Goal: Find specific page/section: Find specific page/section

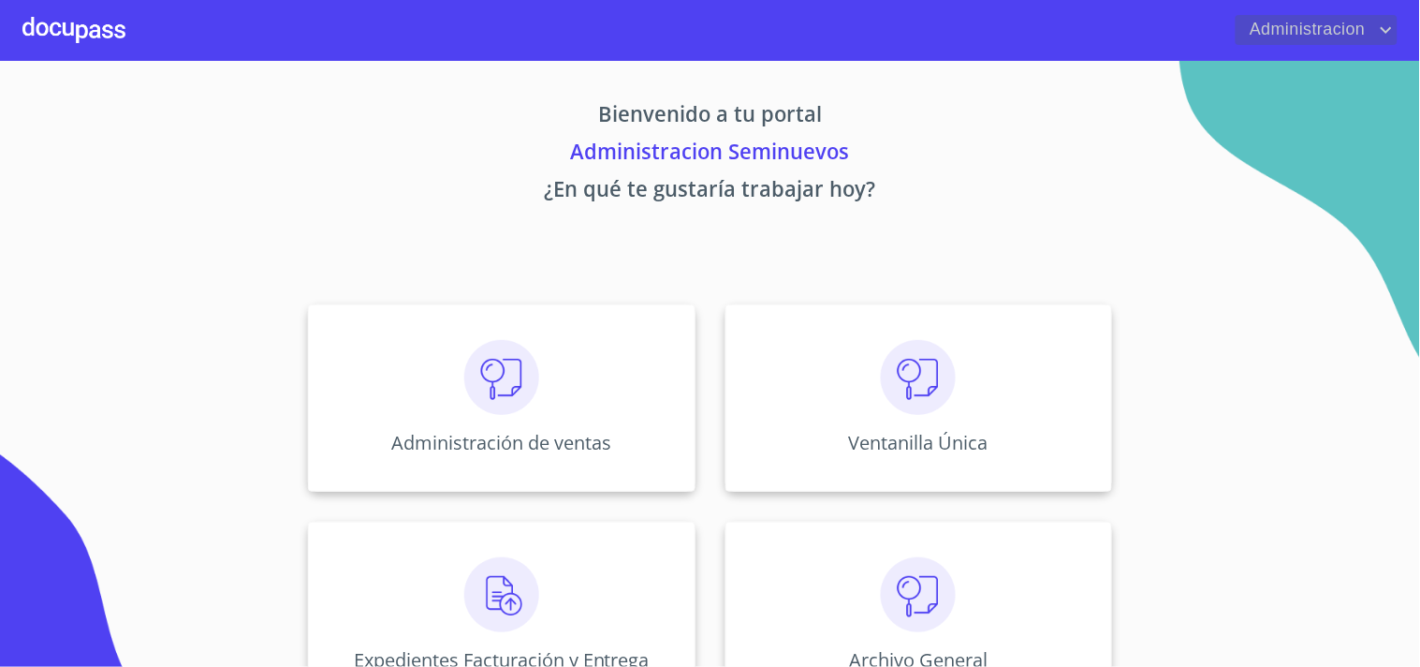
drag, startPoint x: 1384, startPoint y: 17, endPoint x: 1373, endPoint y: 42, distance: 27.3
click at [1384, 23] on span "Administracion" at bounding box center [1317, 30] width 162 height 30
click at [1234, 45] on div at bounding box center [710, 333] width 1420 height 667
click at [1287, 31] on span "Administracion" at bounding box center [1306, 30] width 140 height 30
click at [901, 406] on div at bounding box center [710, 333] width 1420 height 667
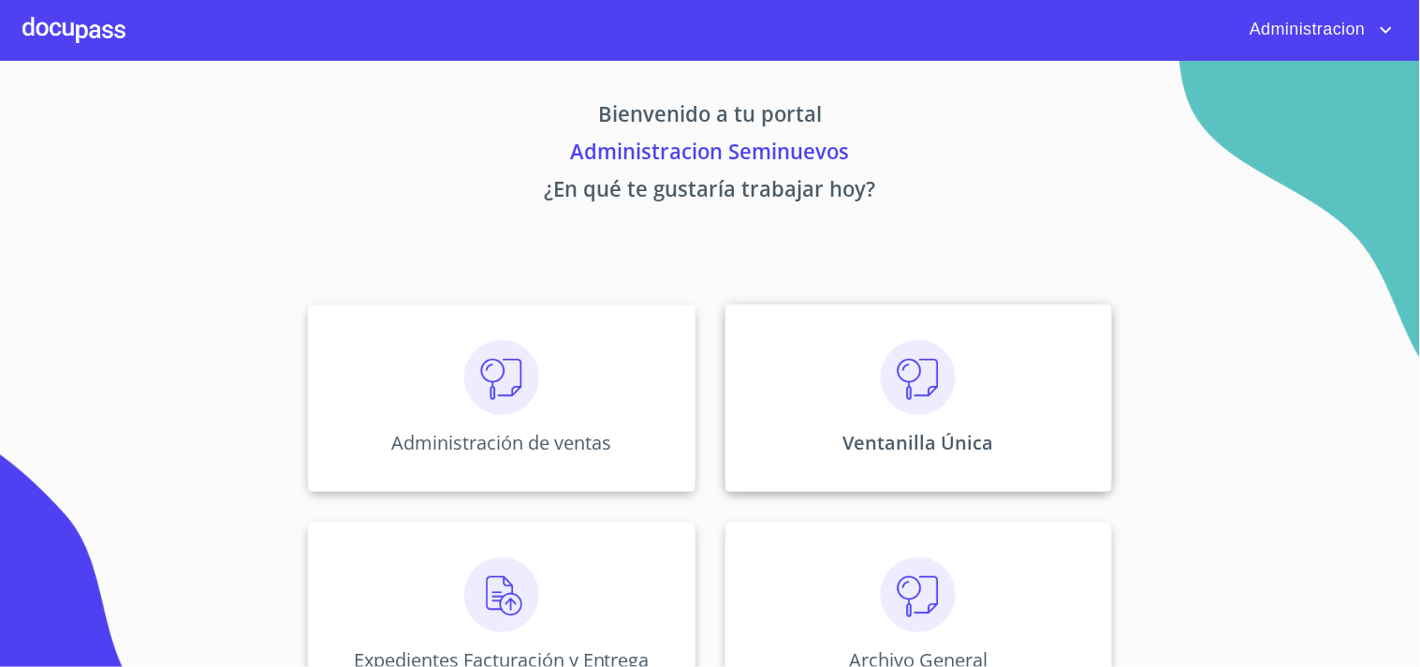
click at [894, 395] on img at bounding box center [918, 377] width 75 height 75
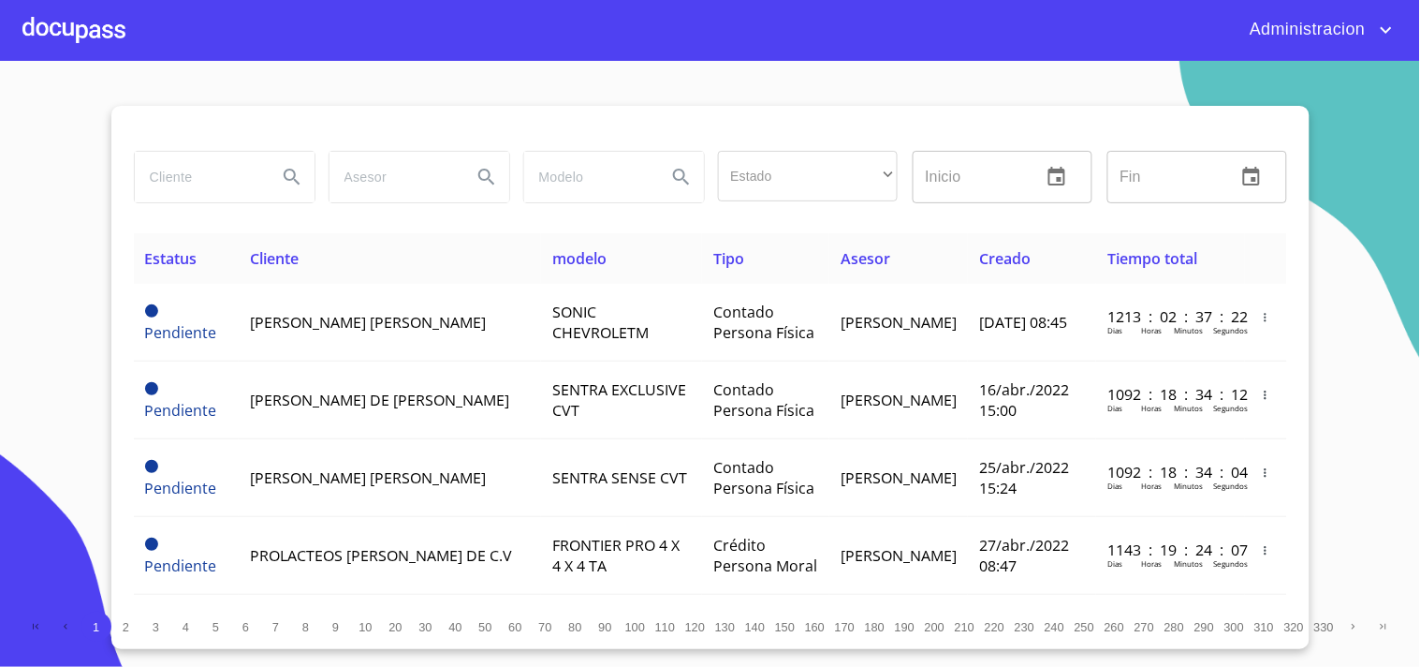
click at [228, 175] on input "search" at bounding box center [198, 177] width 127 height 51
type input "[PERSON_NAME] [PERSON_NAME]"
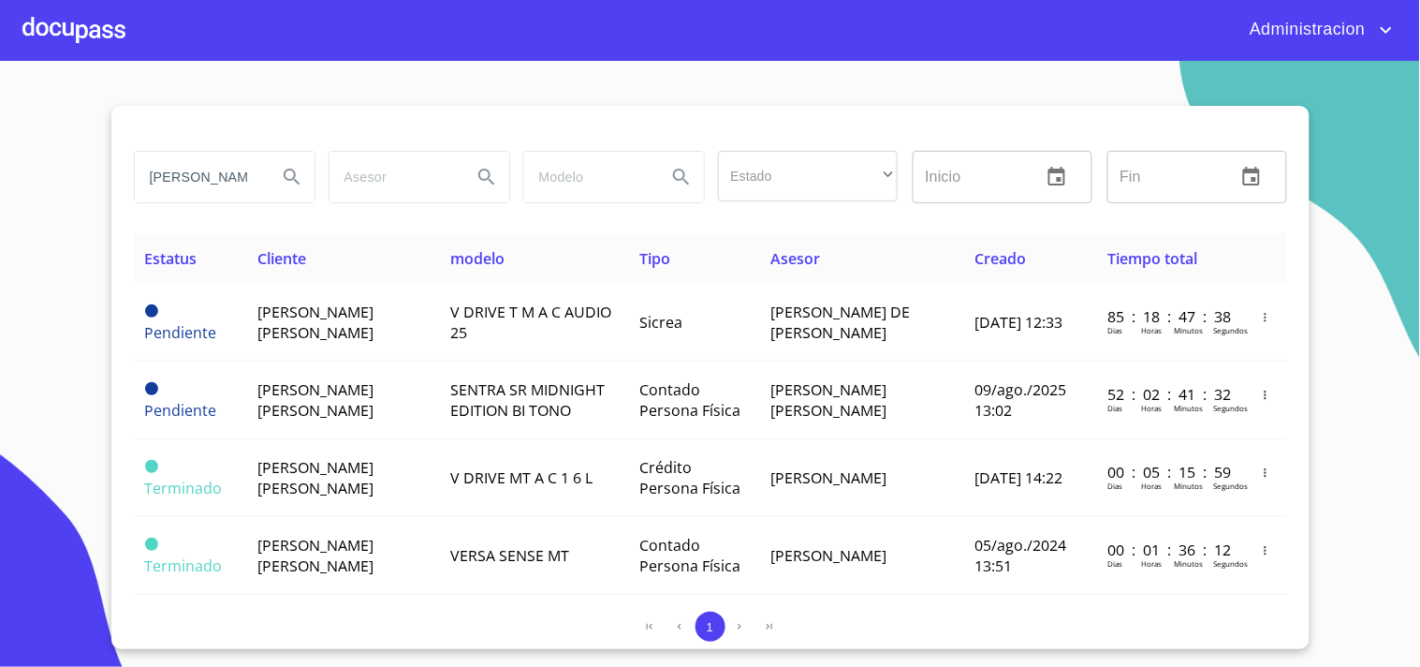
click at [1373, 24] on span "Administracion" at bounding box center [1306, 30] width 140 height 30
click at [1368, 48] on li "Salir" at bounding box center [1368, 39] width 61 height 34
